Goal: Task Accomplishment & Management: Complete application form

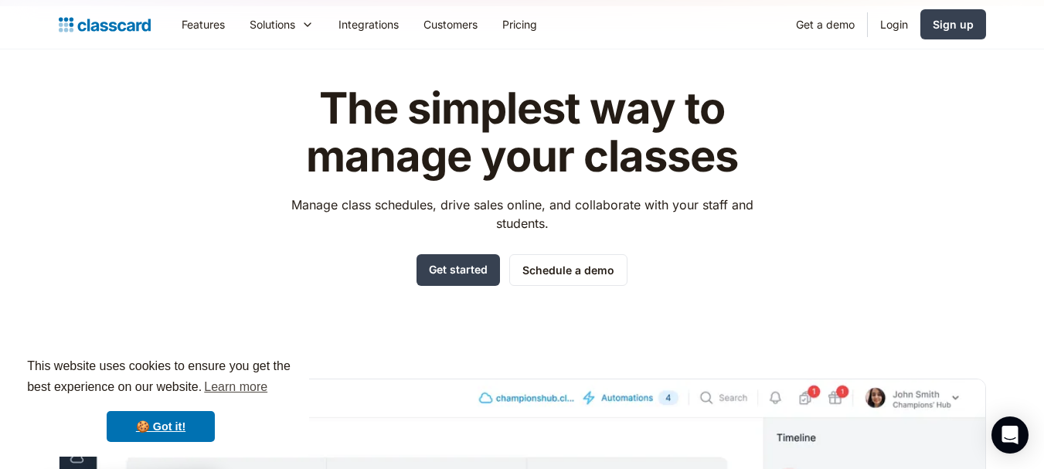
scroll to position [48, 0]
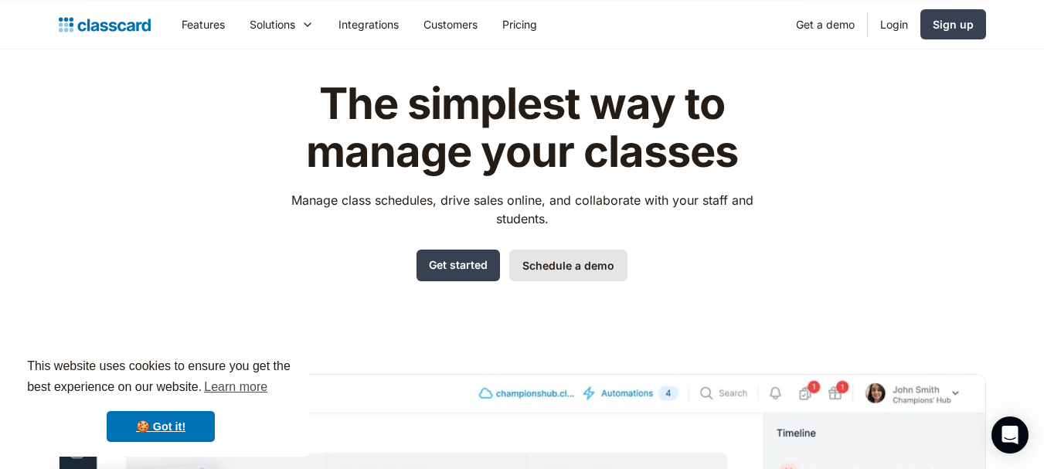
click at [565, 264] on link "Schedule a demo" at bounding box center [568, 266] width 118 height 32
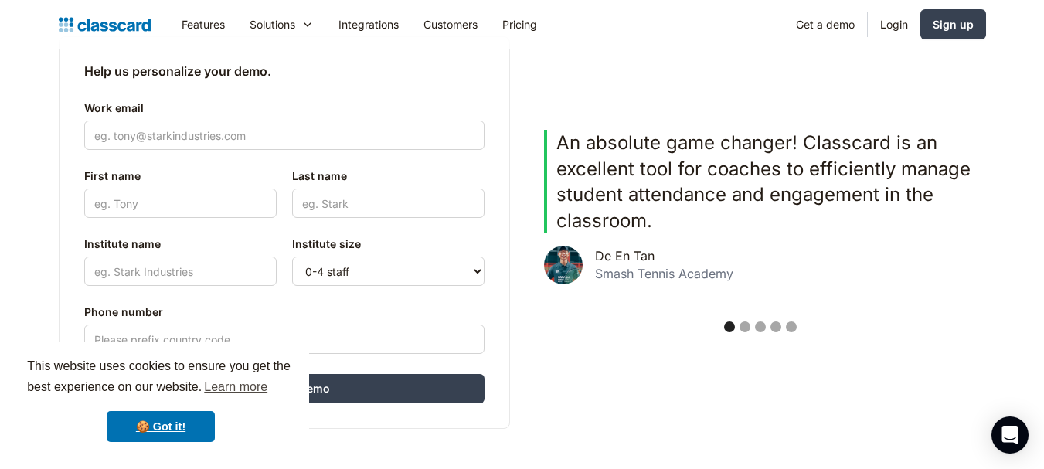
scroll to position [416, 0]
click at [367, 213] on input "Last name" at bounding box center [388, 203] width 192 height 29
click at [200, 203] on input "First name" at bounding box center [180, 203] width 192 height 29
type input "h"
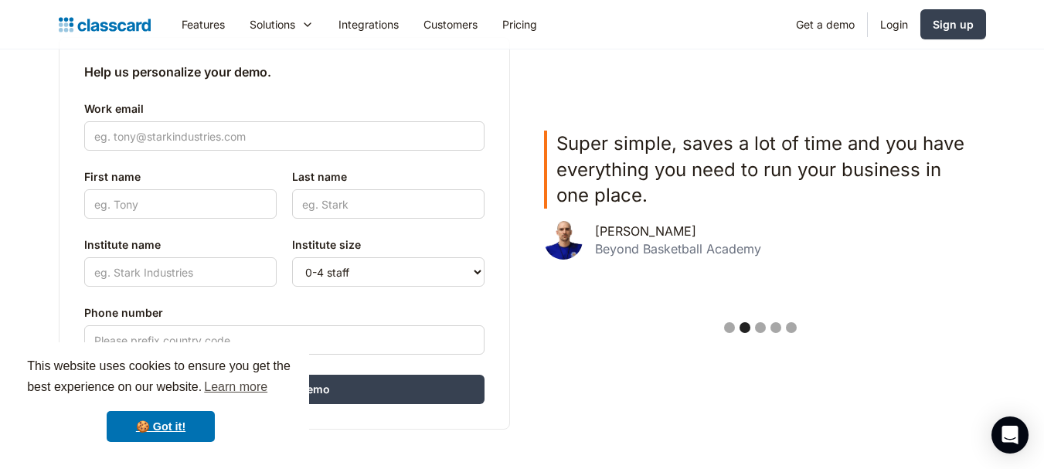
click at [18, 203] on header "See Classcard in action with a demo from our team. We'll help you find the righ…" at bounding box center [522, 71] width 1044 height 874
